Goal: Find specific page/section: Find specific page/section

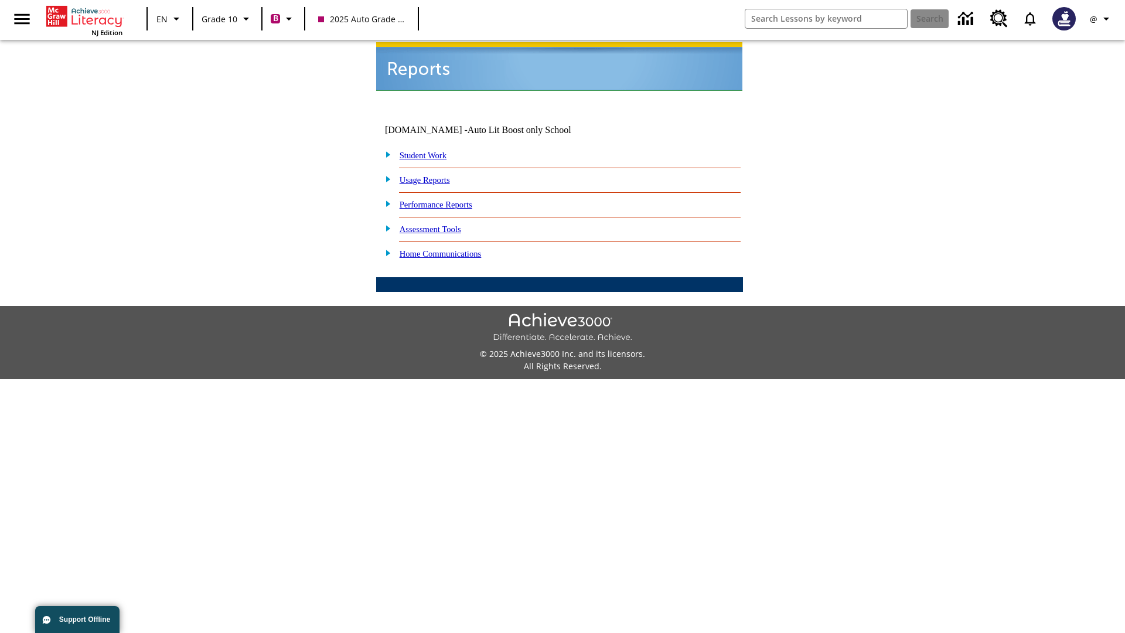
click at [431, 151] on link "Student Work" at bounding box center [423, 155] width 47 height 9
select select "/options/reports/?report_id=24&atype=2&section=2"
